Goal: Transaction & Acquisition: Purchase product/service

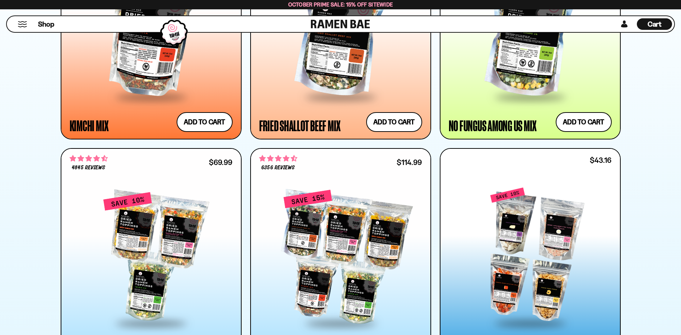
scroll to position [754, 0]
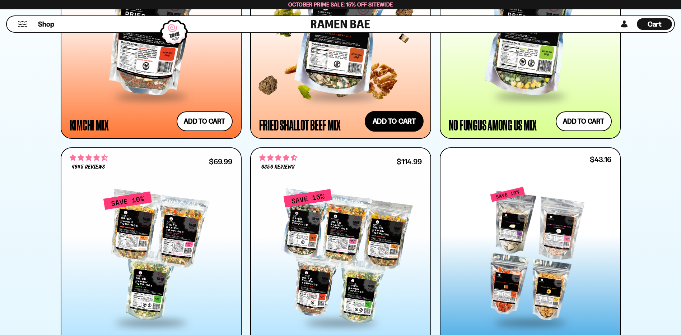
click at [400, 121] on button "Add to cart Add ― Regular price $31.99 Regular price Sale price $31.99 Unit pri…" at bounding box center [394, 121] width 59 height 21
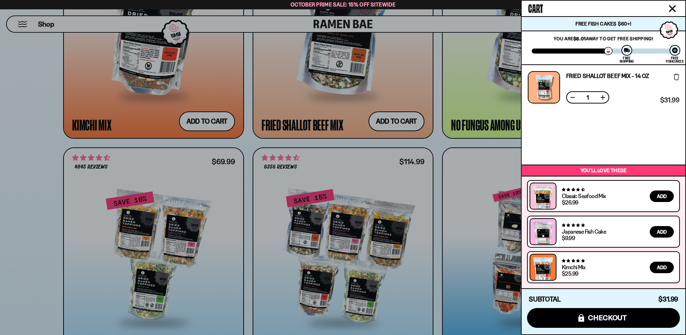
click at [672, 8] on icon "Close cart" at bounding box center [672, 8] width 6 height 6
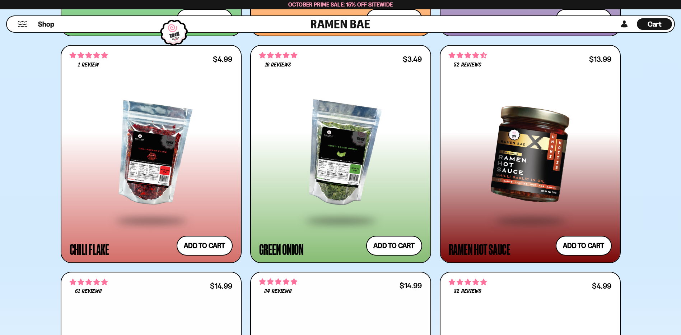
scroll to position [2441, 0]
click at [152, 171] on div at bounding box center [151, 153] width 163 height 131
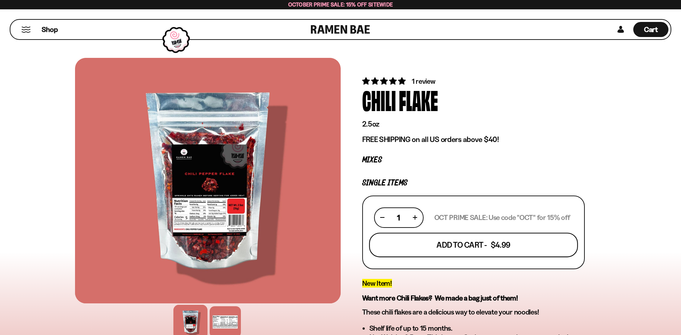
click at [465, 243] on button "Add To Cart - $4.99" at bounding box center [473, 244] width 209 height 24
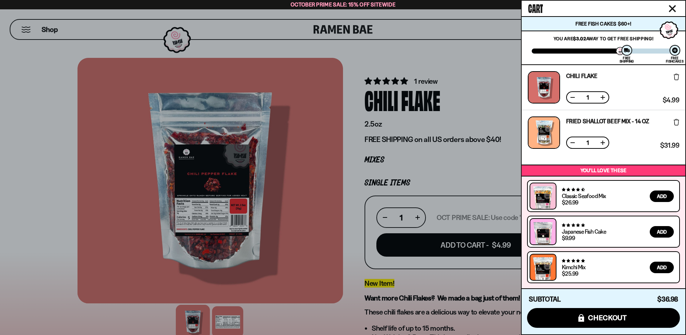
click at [673, 8] on icon "Close cart" at bounding box center [672, 8] width 6 height 6
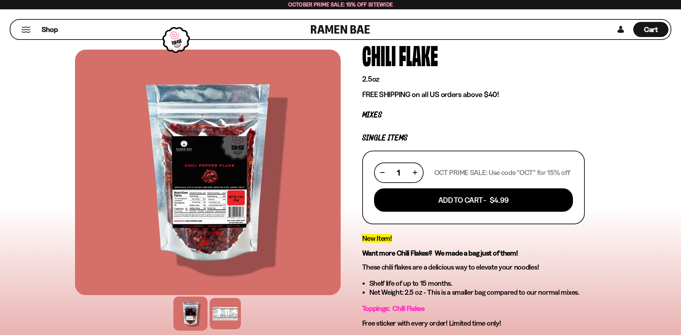
scroll to position [72, 0]
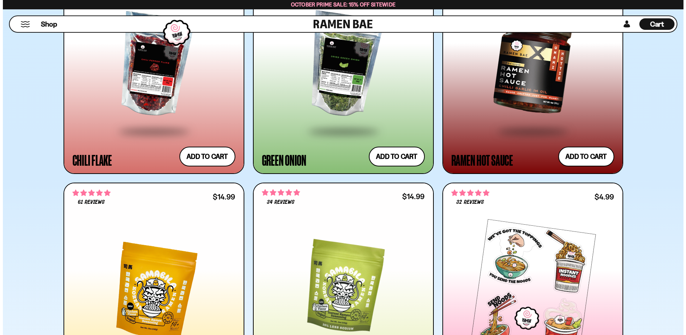
scroll to position [2441, 0]
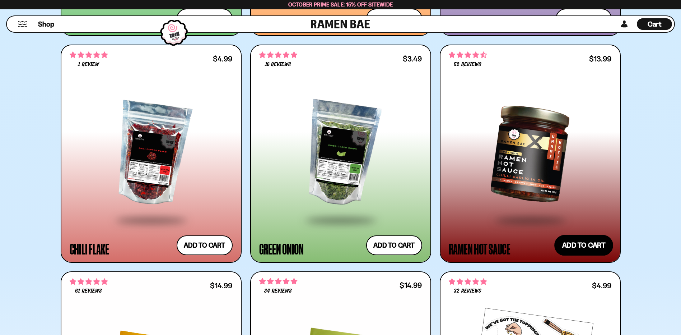
click at [576, 243] on button "Add to cart Add ― Regular price $13.99 Regular price Sale price $13.99 Unit pri…" at bounding box center [583, 245] width 59 height 21
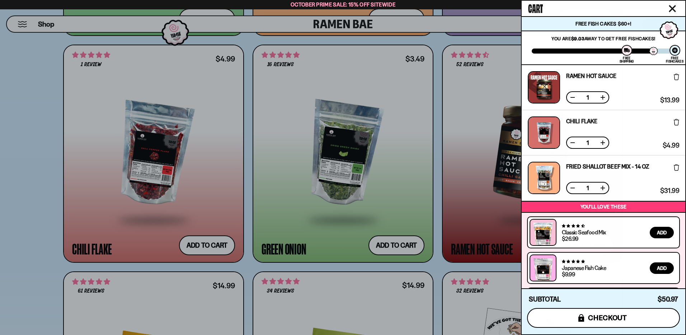
click at [607, 317] on span "checkout" at bounding box center [607, 317] width 39 height 8
